Goal: Transaction & Acquisition: Purchase product/service

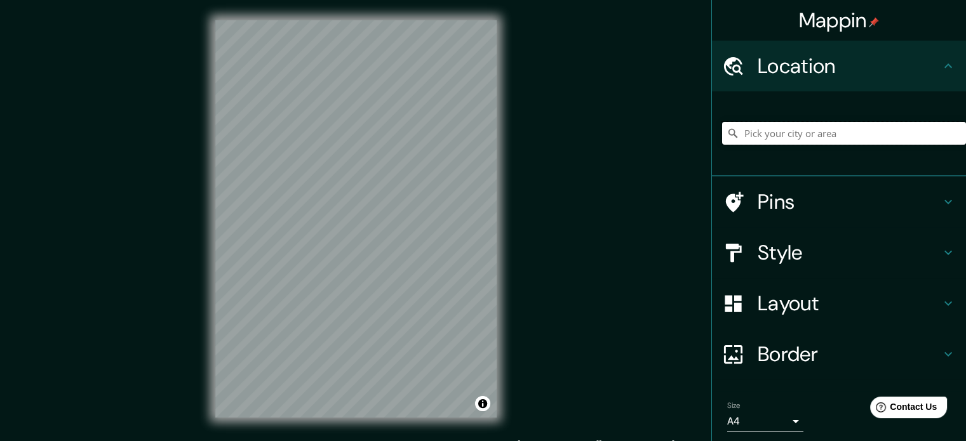
click at [770, 126] on input "Pick your city or area" at bounding box center [844, 133] width 244 height 23
click at [774, 130] on input "Cusco, Departamento de Cusco, Perú" at bounding box center [844, 133] width 244 height 23
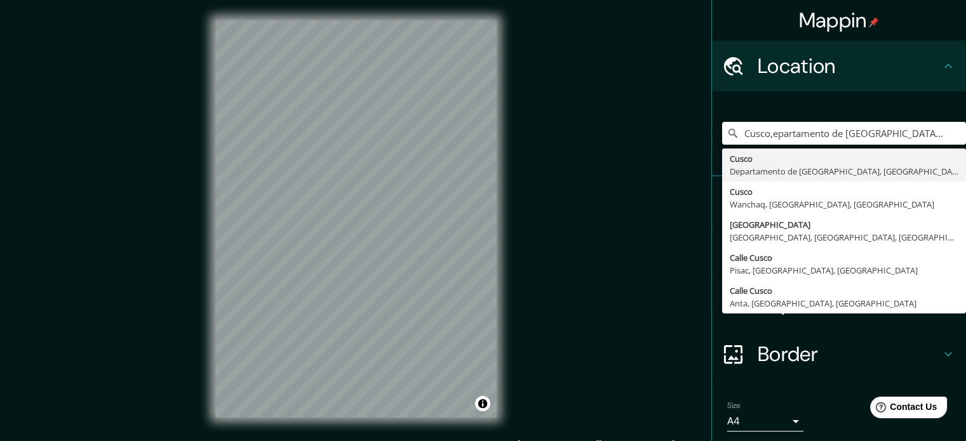
drag, startPoint x: 901, startPoint y: 133, endPoint x: 561, endPoint y: 264, distance: 364.1
click at [561, 264] on div "Mappin Location Cusco,epartamento de Cusco, Perú Cusco Departamento de Cusco, P…" at bounding box center [483, 229] width 966 height 459
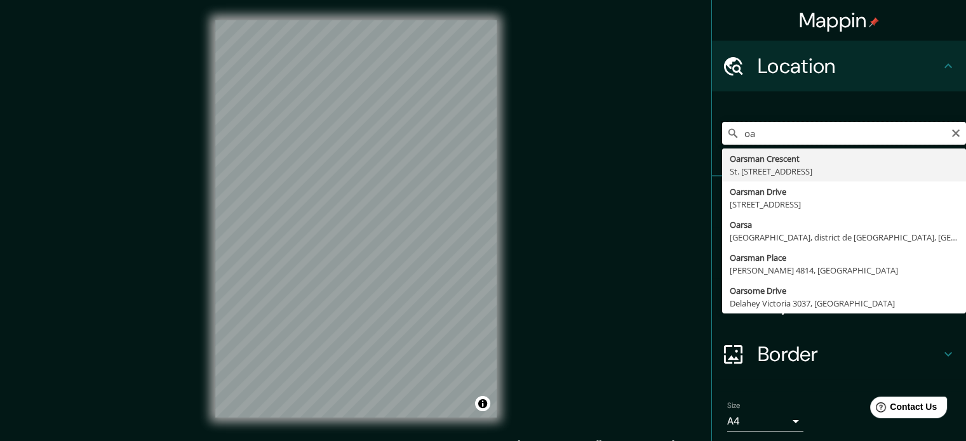
type input "o"
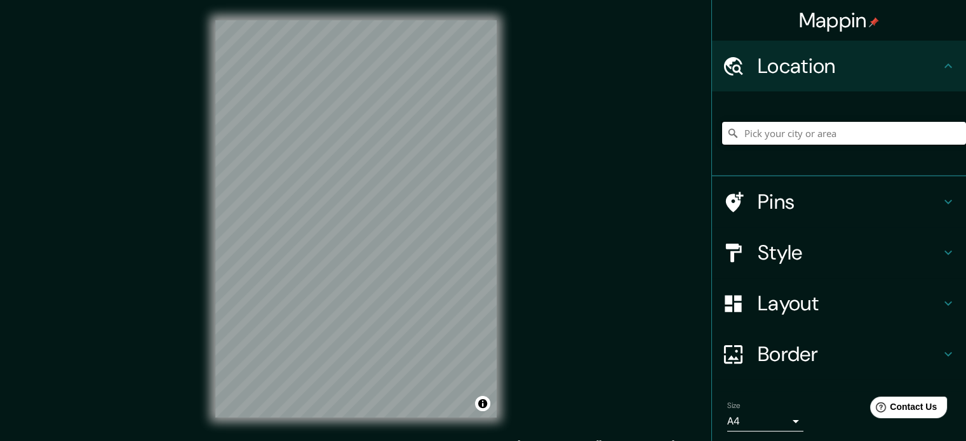
type input "i"
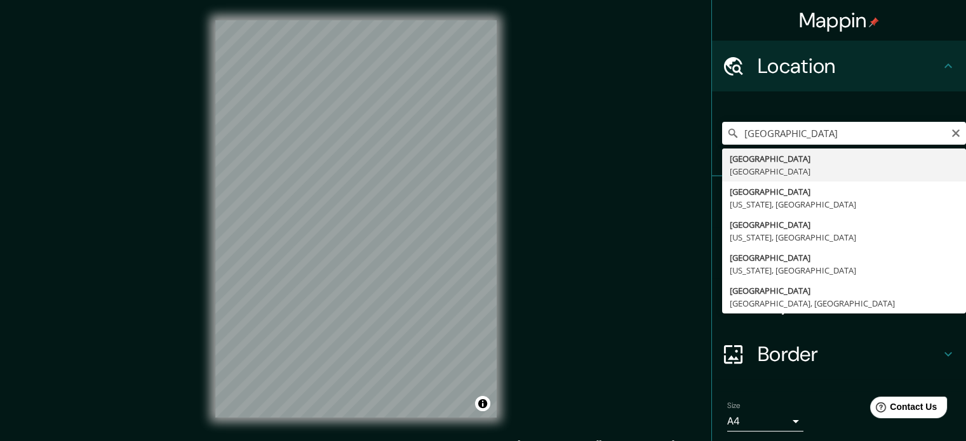
type input "París, Francia"
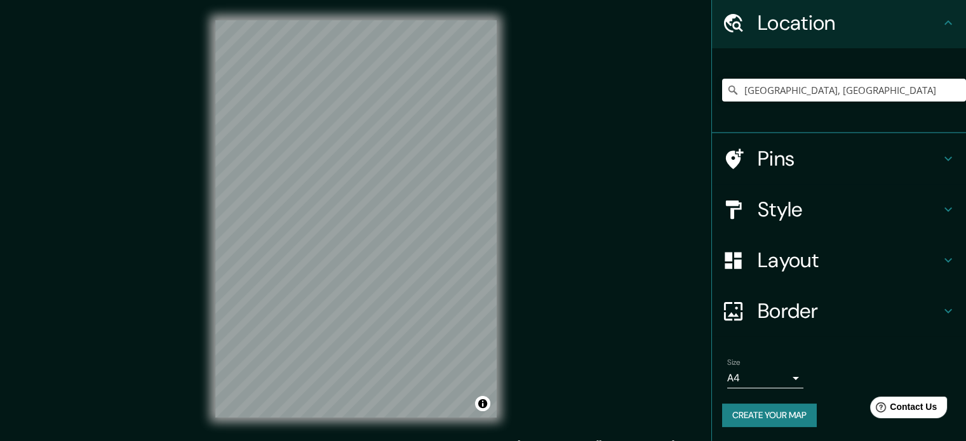
scroll to position [17, 0]
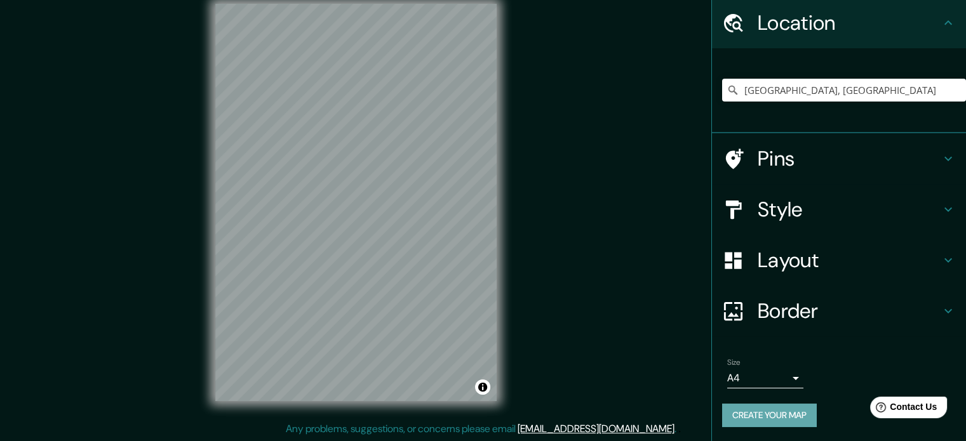
click at [748, 413] on button "Create your map" at bounding box center [769, 415] width 95 height 23
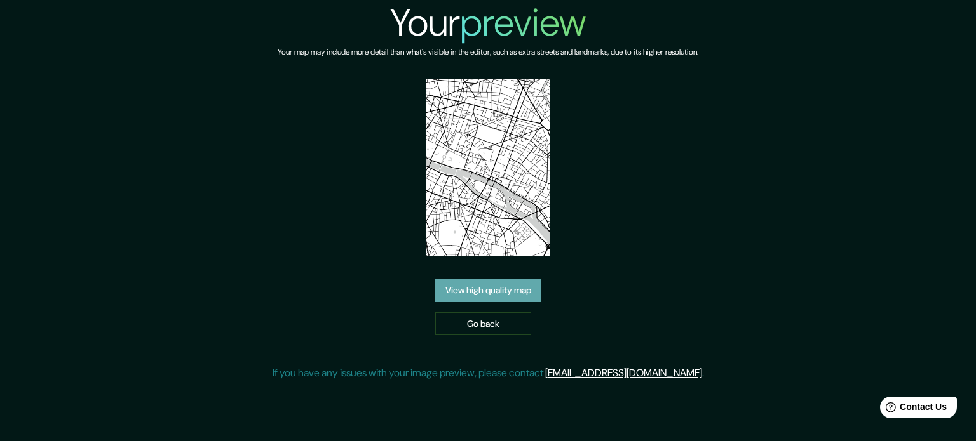
click at [495, 297] on link "View high quality map" at bounding box center [488, 290] width 106 height 23
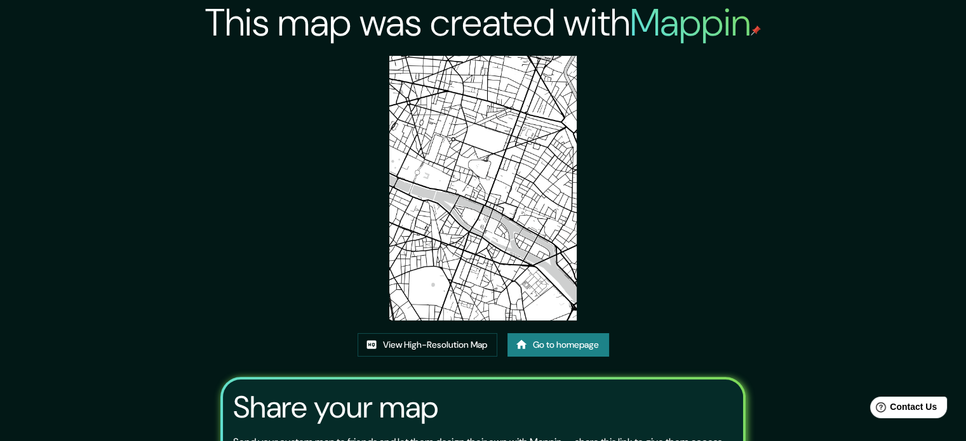
click at [463, 239] on img at bounding box center [482, 188] width 187 height 265
drag, startPoint x: 835, startPoint y: 4, endPoint x: 450, endPoint y: 347, distance: 515.5
click at [450, 347] on link "View High-Resolution Map" at bounding box center [428, 344] width 140 height 23
